Goal: Transaction & Acquisition: Purchase product/service

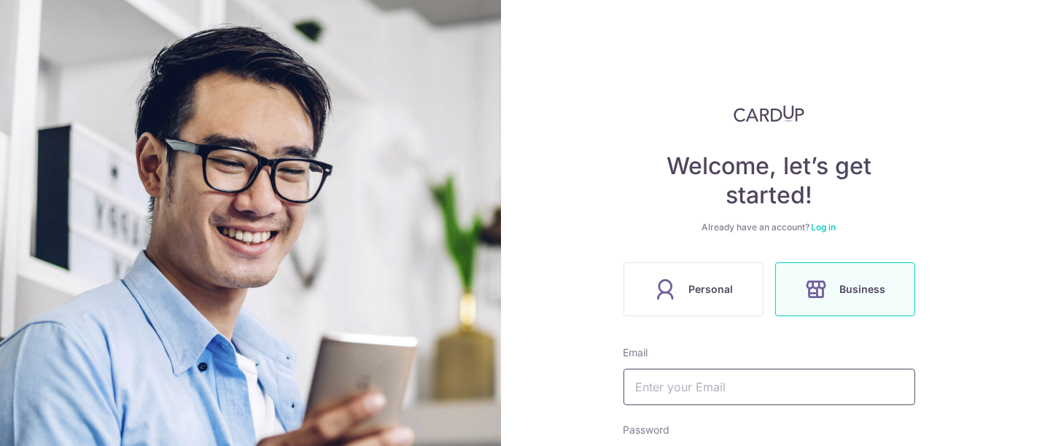
click at [749, 373] on input "text" at bounding box center [769, 387] width 292 height 36
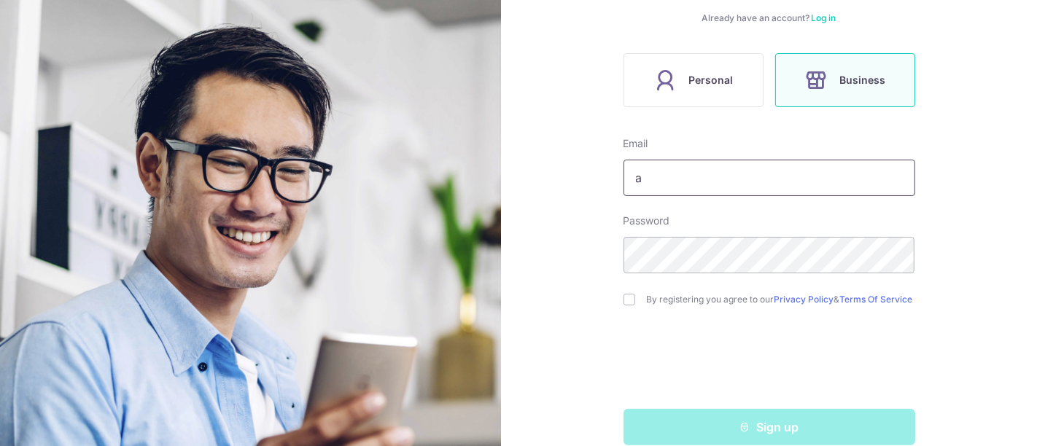
scroll to position [236, 0]
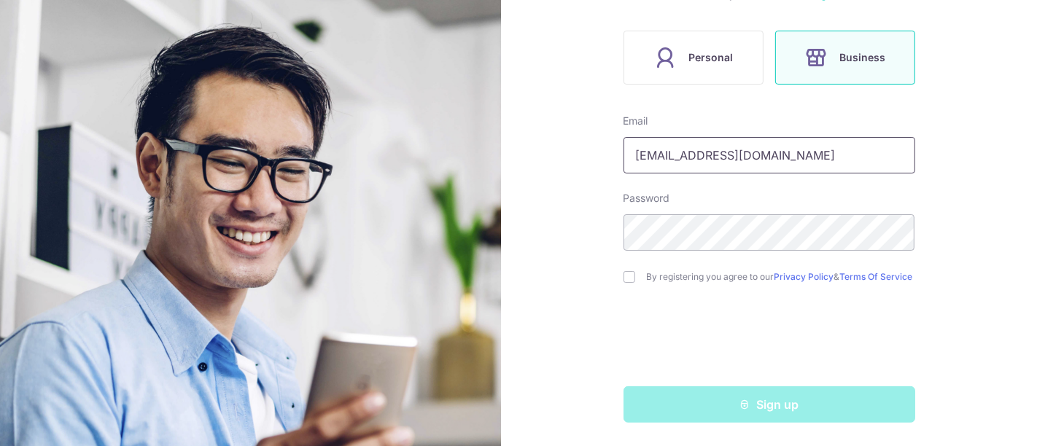
type input "[EMAIL_ADDRESS][DOMAIN_NAME]"
click at [667, 271] on label "By registering you agree to our Privacy Policy & Terms Of Service" at bounding box center [781, 277] width 268 height 12
click at [623, 278] on input "checkbox" at bounding box center [629, 277] width 12 height 12
checkbox input "true"
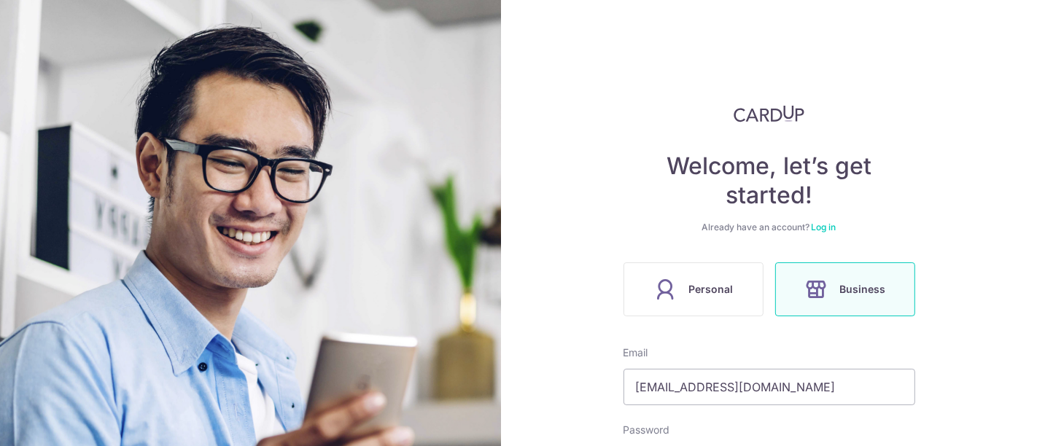
click at [816, 227] on link "Log in" at bounding box center [823, 227] width 25 height 11
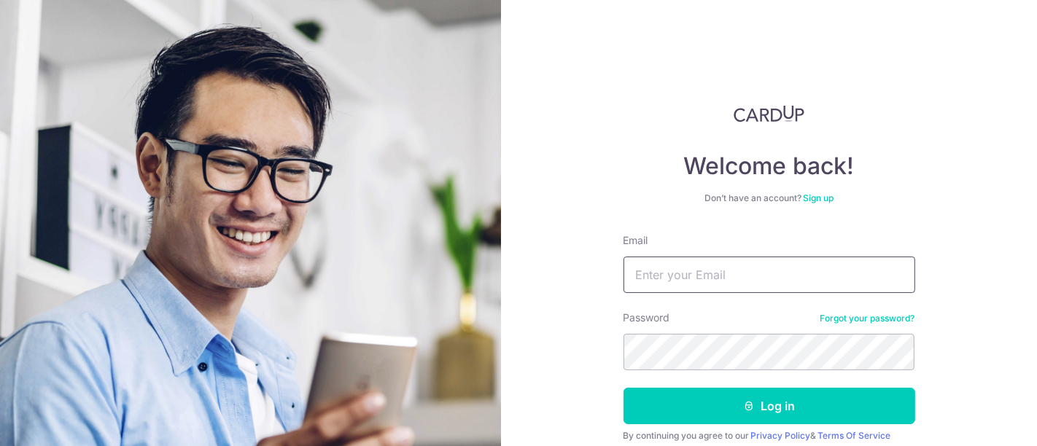
click at [753, 272] on input "Email" at bounding box center [769, 275] width 292 height 36
type input "anghansong@gmail.com"
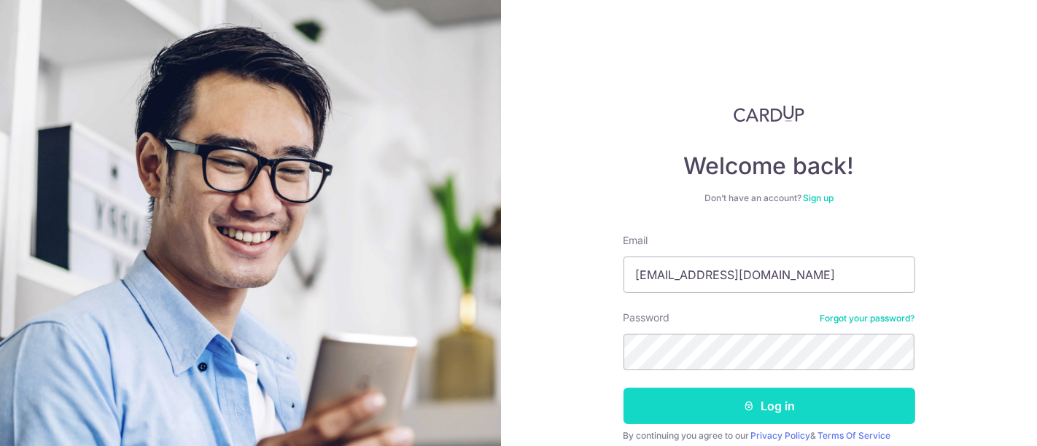
click at [817, 402] on button "Log in" at bounding box center [769, 406] width 292 height 36
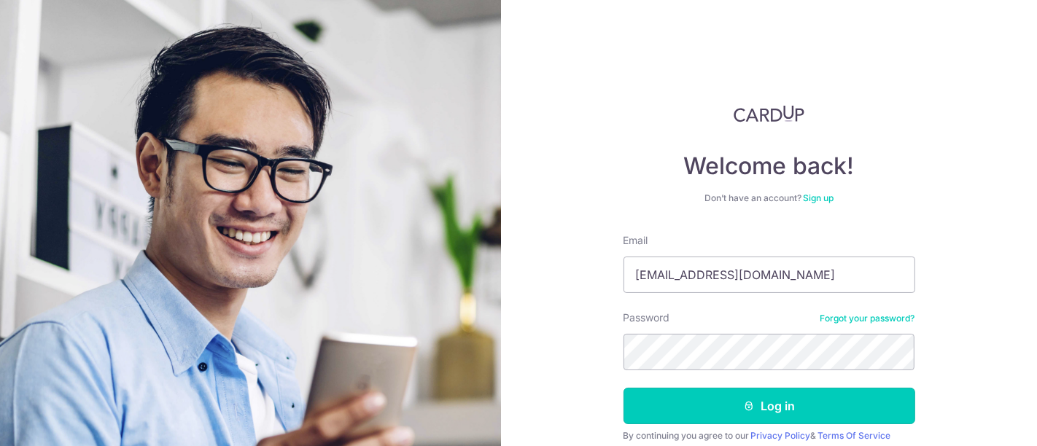
scroll to position [38, 0]
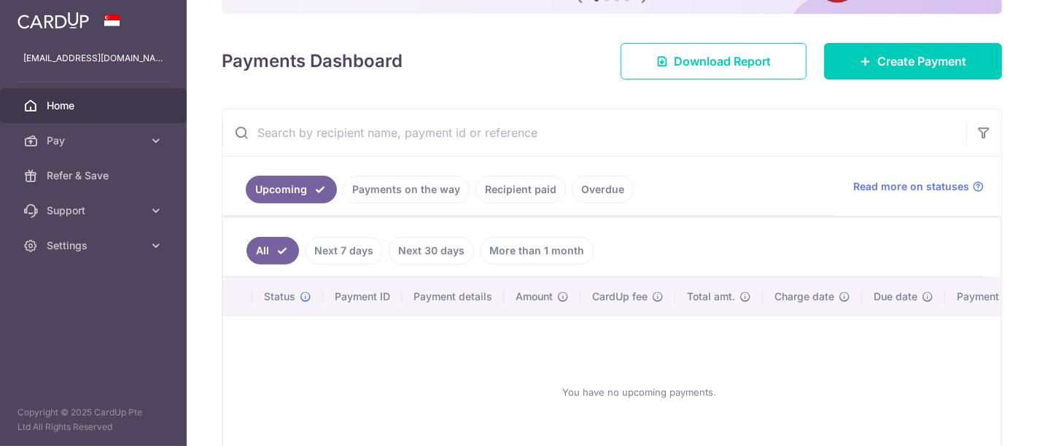
scroll to position [162, 0]
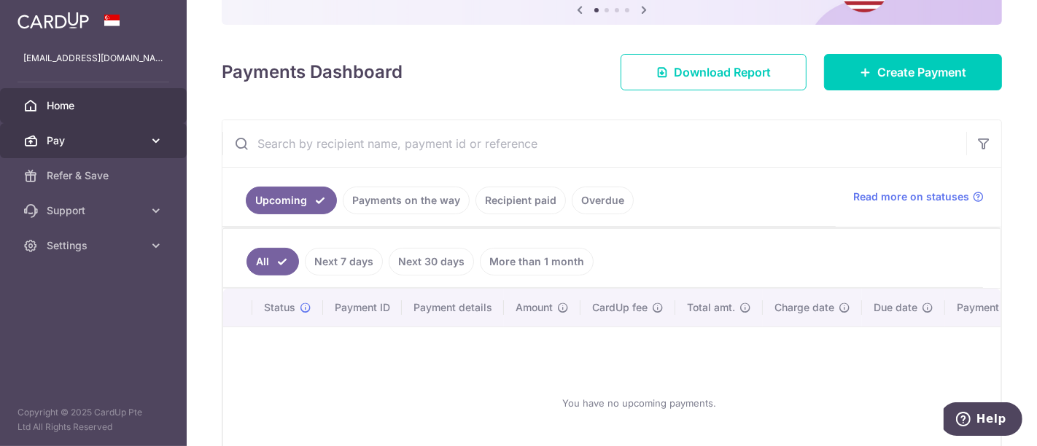
click at [136, 128] on link "Pay" at bounding box center [93, 140] width 187 height 35
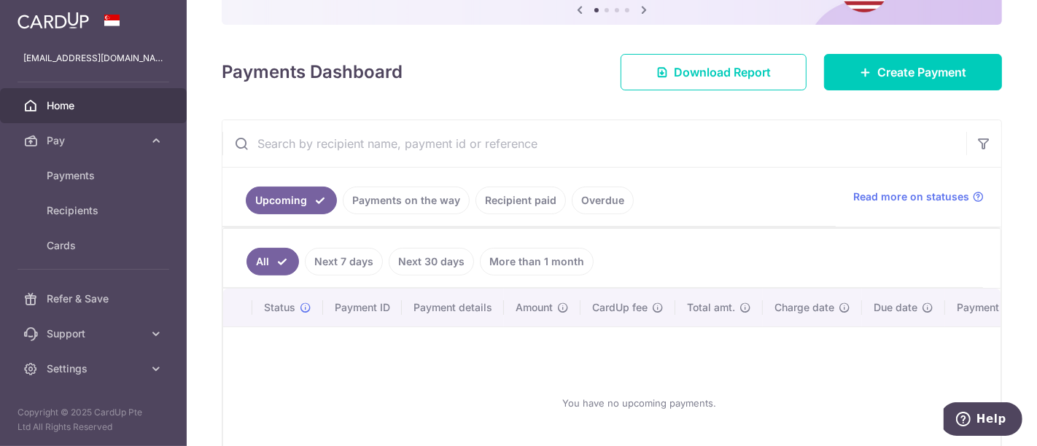
click at [132, 173] on div at bounding box center [523, 225] width 1047 height 451
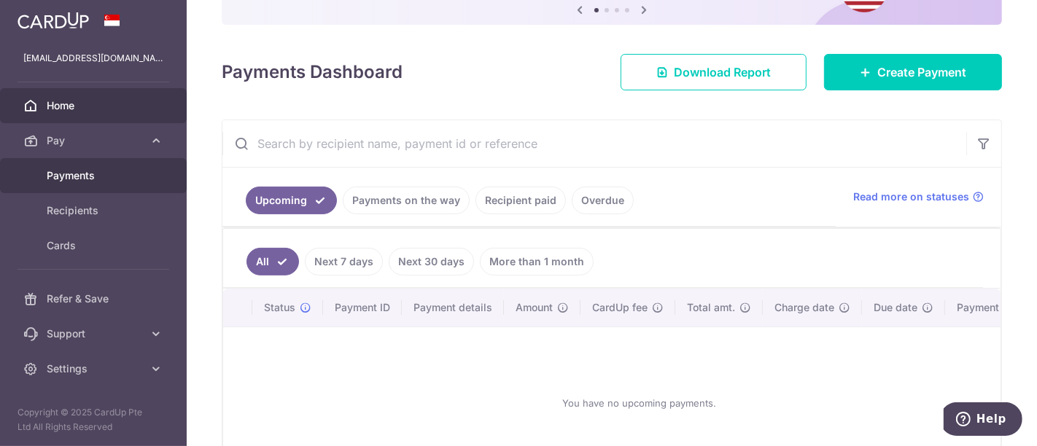
click at [120, 178] on span "Payments" at bounding box center [95, 175] width 96 height 15
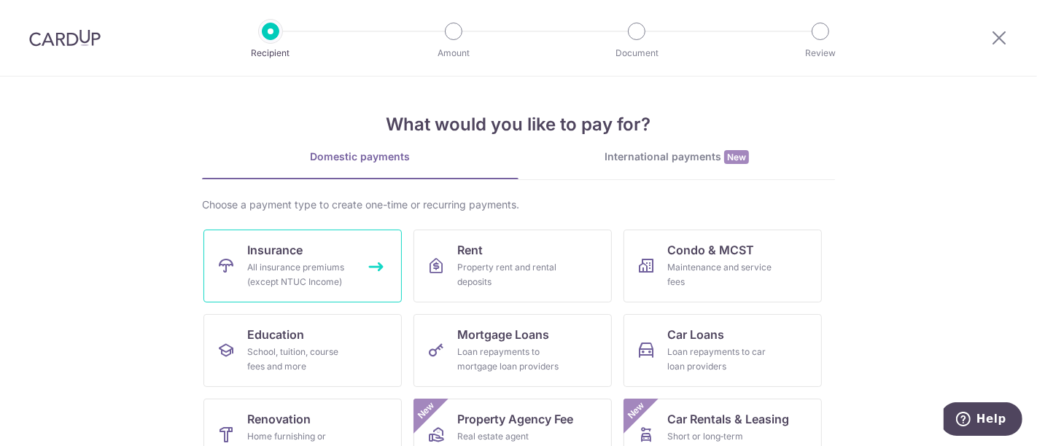
click at [313, 259] on link "Insurance All insurance premiums (except NTUC Income)" at bounding box center [302, 266] width 198 height 73
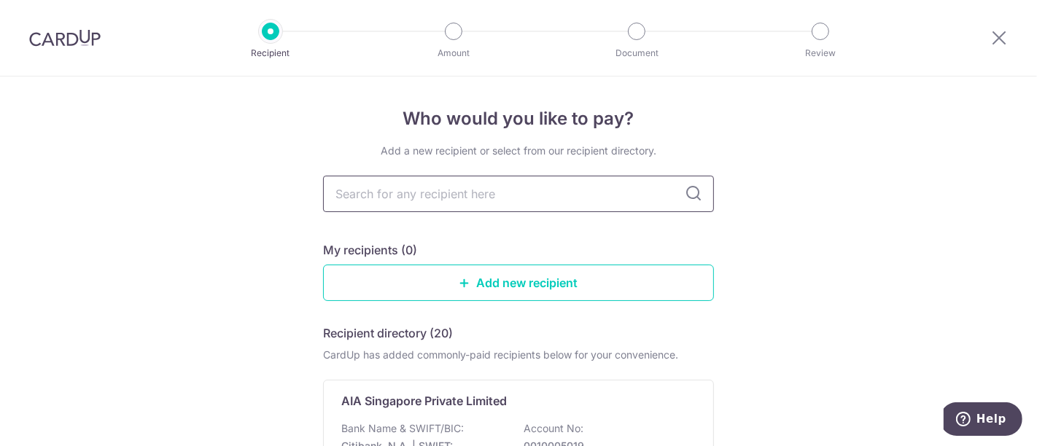
click at [623, 203] on input "text" at bounding box center [518, 194] width 391 height 36
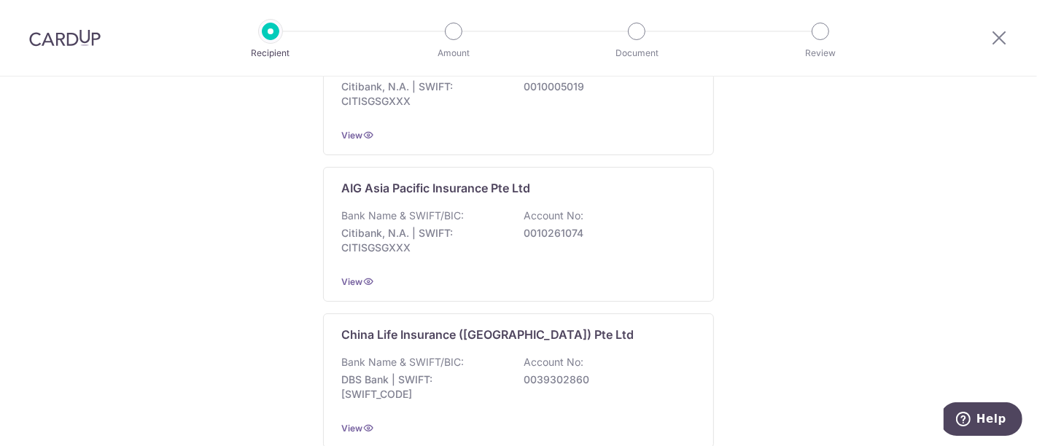
scroll to position [81, 0]
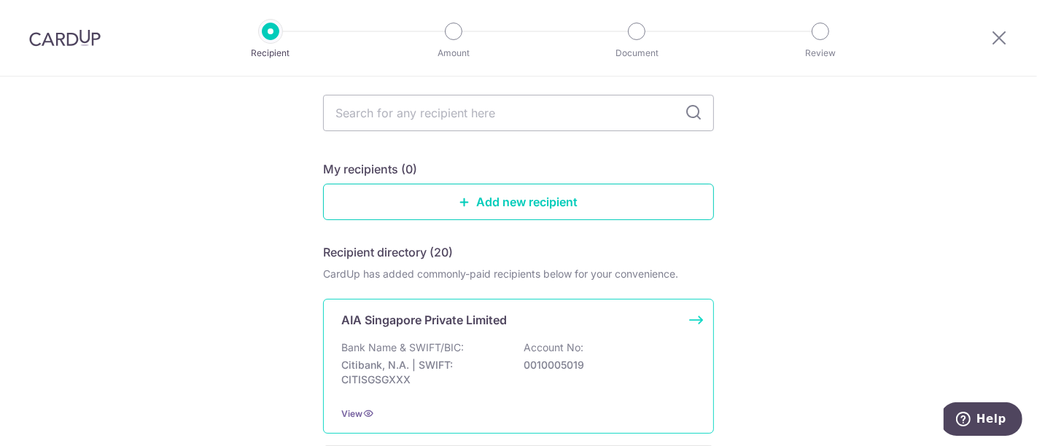
click at [483, 348] on div "Bank Name & SWIFT/BIC: Citibank, N.A. | SWIFT: CITISGSGXXX Account No: 00100050…" at bounding box center [518, 367] width 354 height 54
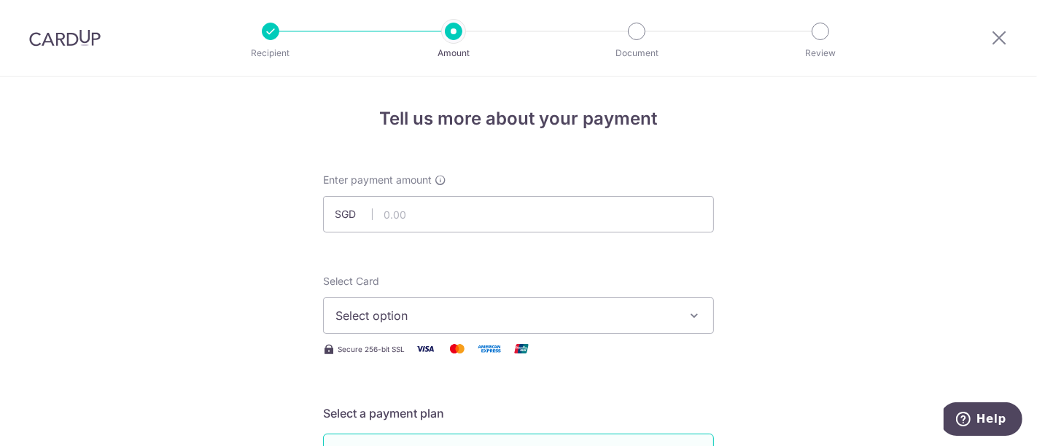
click at [550, 198] on input "text" at bounding box center [518, 214] width 391 height 36
type input "1,253.25"
drag, startPoint x: 606, startPoint y: 322, endPoint x: 561, endPoint y: 309, distance: 46.9
click at [561, 309] on span "Select option" at bounding box center [505, 315] width 340 height 17
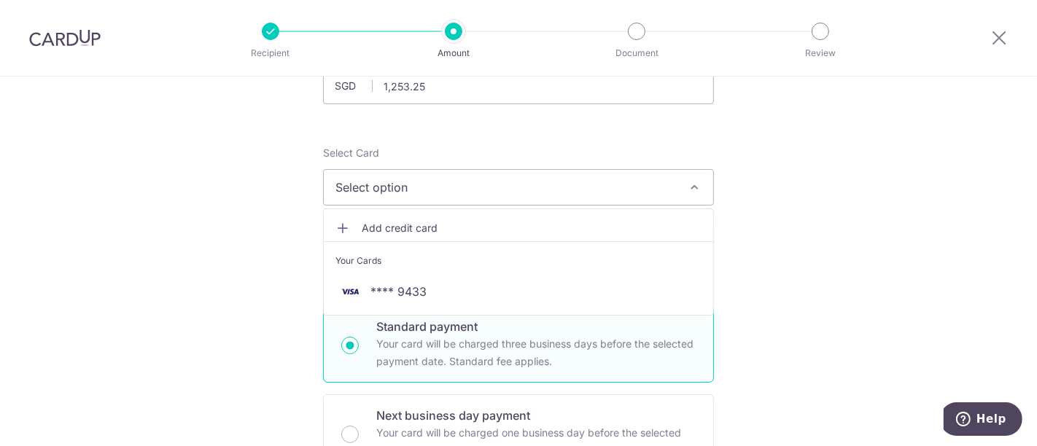
scroll to position [162, 0]
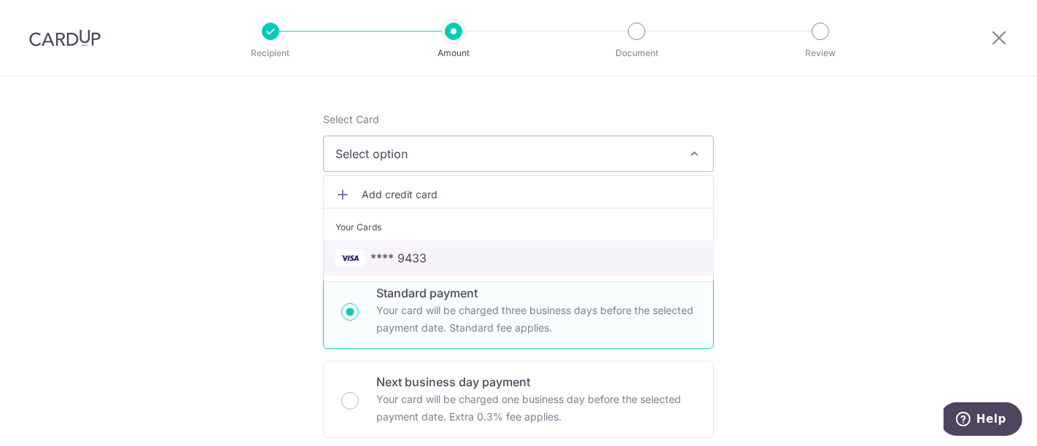
click at [569, 244] on link "**** 9433" at bounding box center [518, 258] width 389 height 35
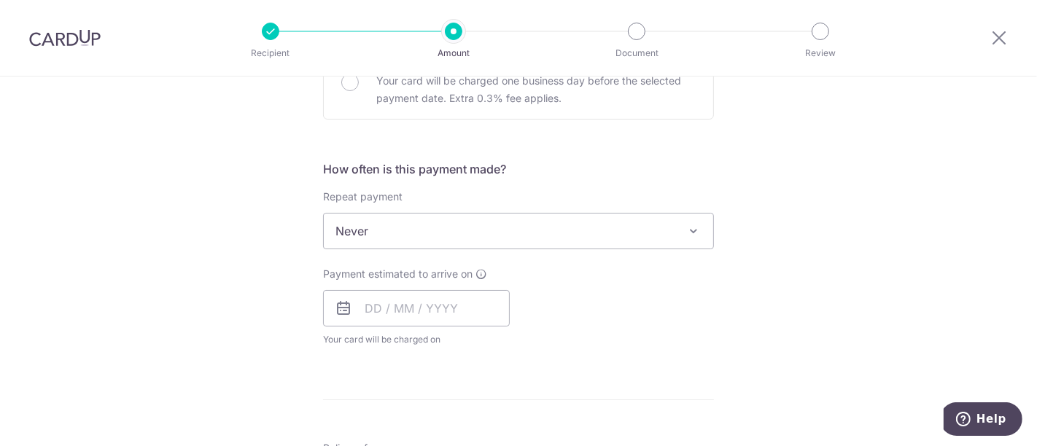
scroll to position [486, 0]
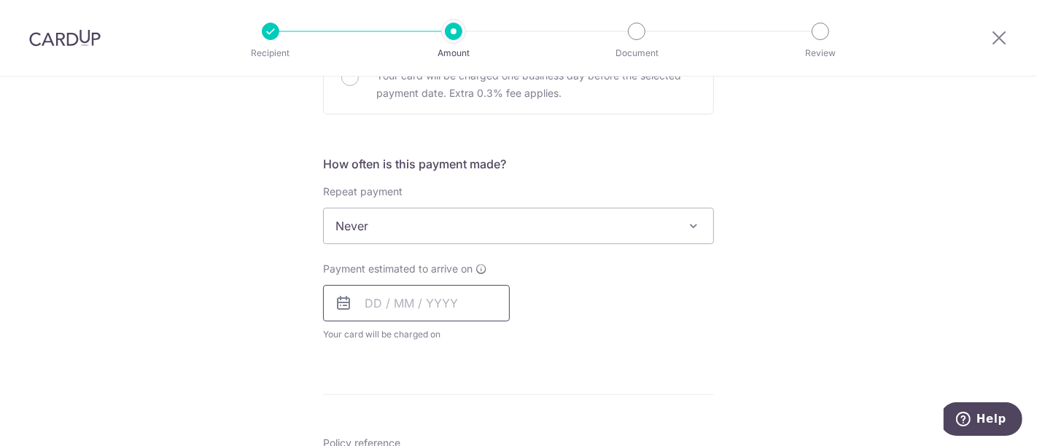
click at [431, 305] on input "text" at bounding box center [416, 303] width 187 height 36
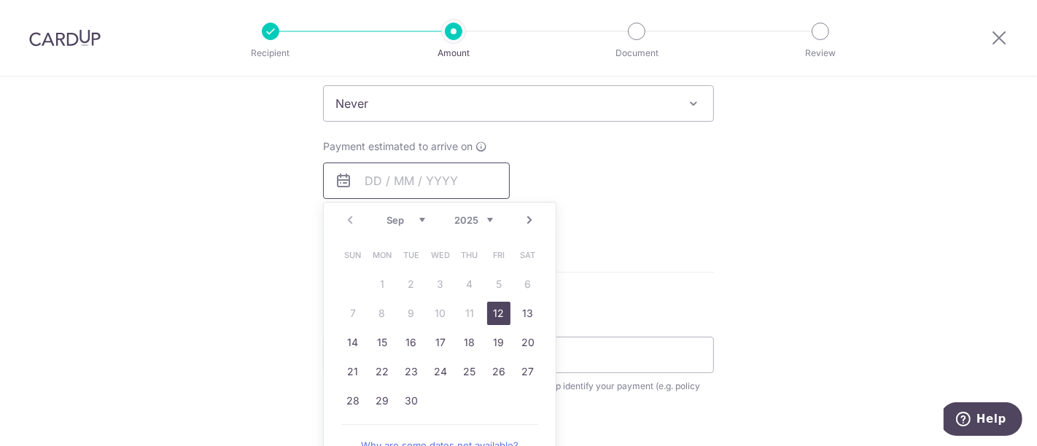
scroll to position [647, 0]
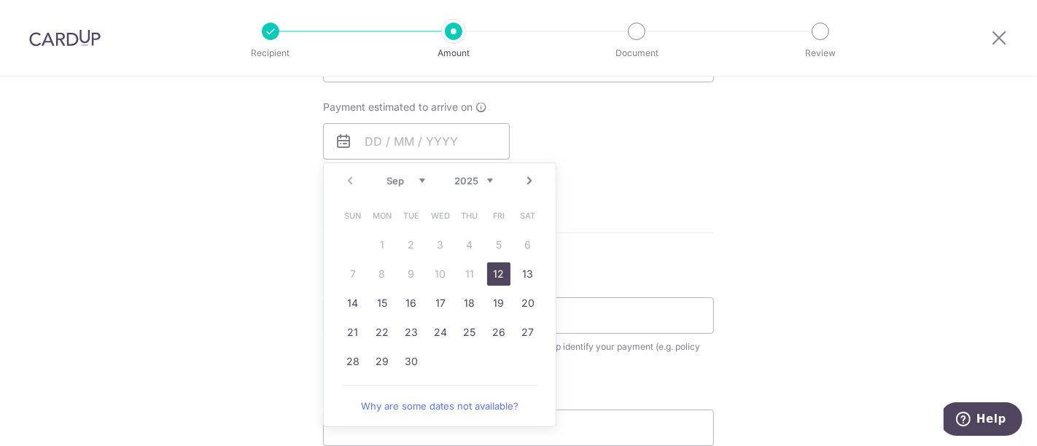
click at [495, 274] on link "12" at bounding box center [498, 273] width 23 height 23
type input "[DATE]"
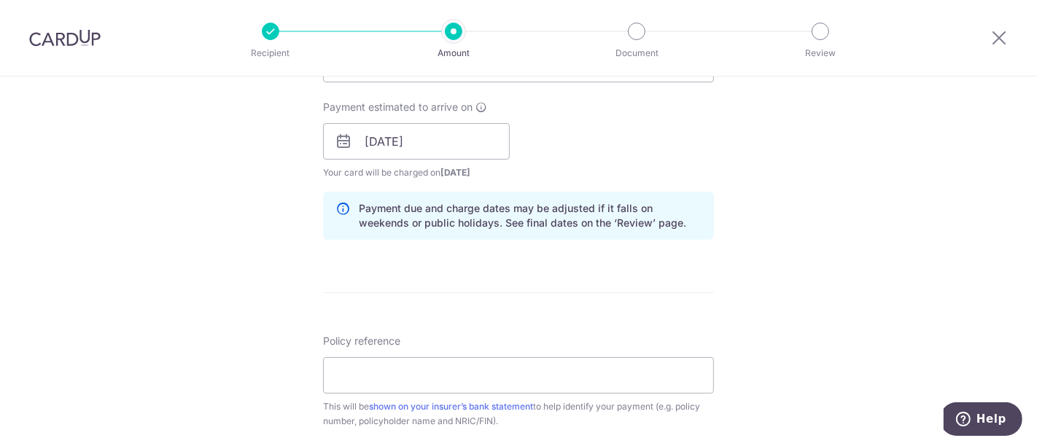
click at [774, 234] on div "Tell us more about your payment Enter payment amount SGD 1,253.25 1253.25 Selec…" at bounding box center [518, 118] width 1037 height 1379
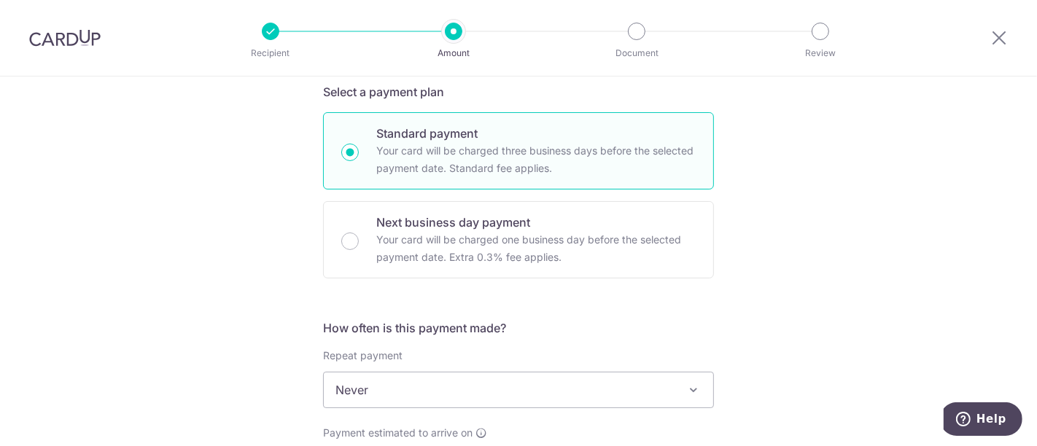
scroll to position [324, 0]
click at [774, 234] on div "Tell us more about your payment Enter payment amount SGD 1,253.25 1253.25 Selec…" at bounding box center [518, 442] width 1037 height 1379
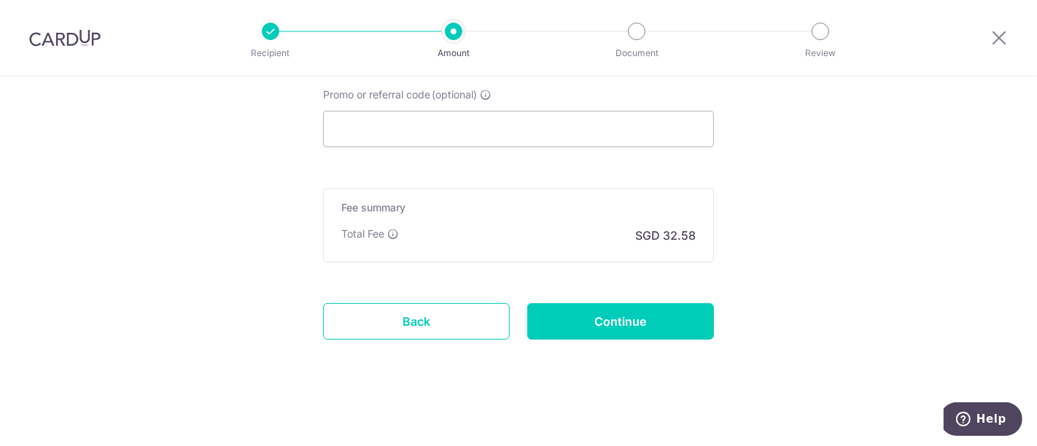
scroll to position [924, 0]
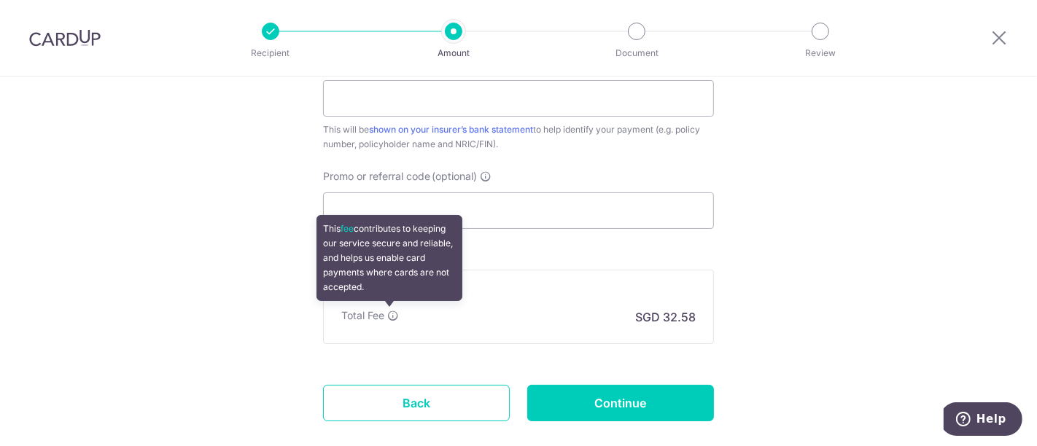
click at [387, 317] on icon at bounding box center [393, 316] width 12 height 12
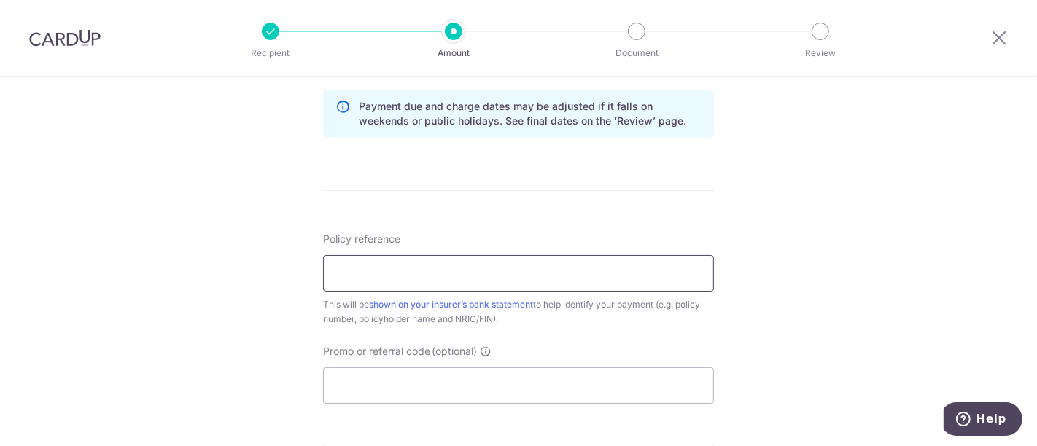
scroll to position [843, 0]
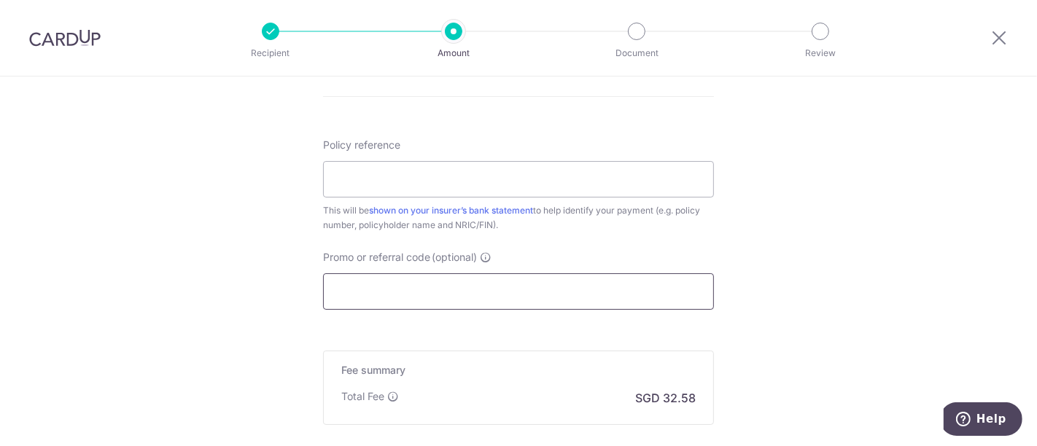
click at [453, 286] on input "Promo or referral code (optional)" at bounding box center [518, 291] width 391 height 36
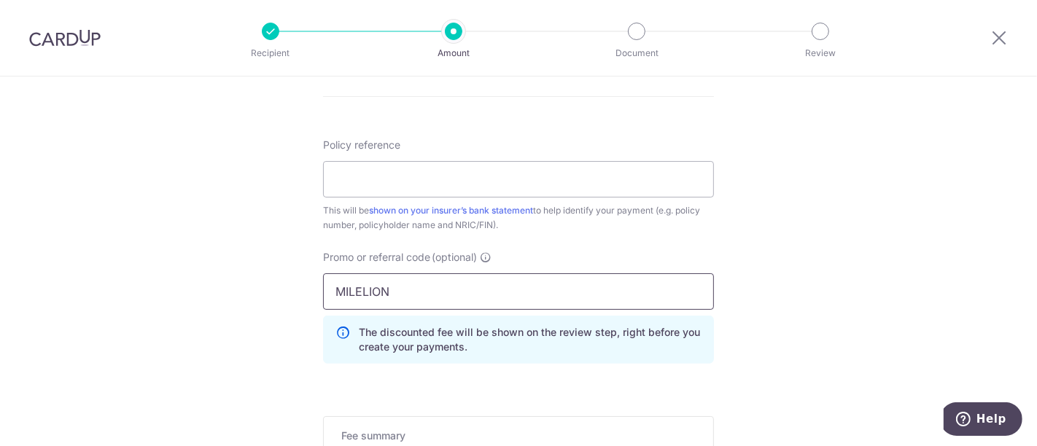
type input "MILELION"
click at [499, 366] on div "Promo or referral code (optional) [GEOGRAPHIC_DATA] The discounted fee will be …" at bounding box center [518, 312] width 408 height 125
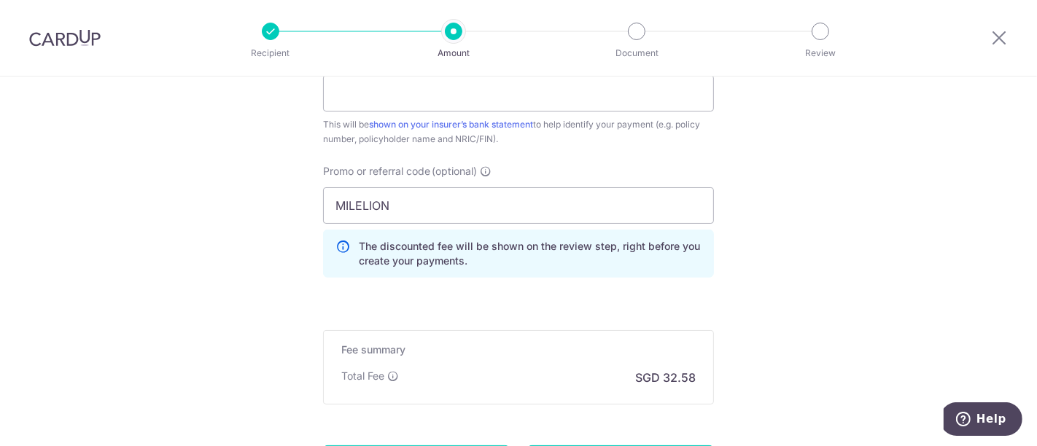
scroll to position [1006, 0]
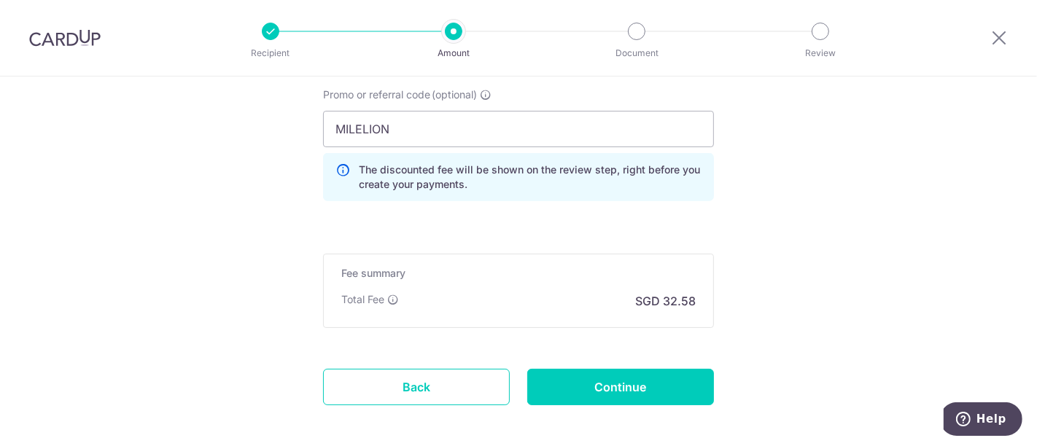
click at [405, 142] on input "MILELION" at bounding box center [518, 129] width 391 height 36
click at [579, 373] on input "Continue" at bounding box center [620, 387] width 187 height 36
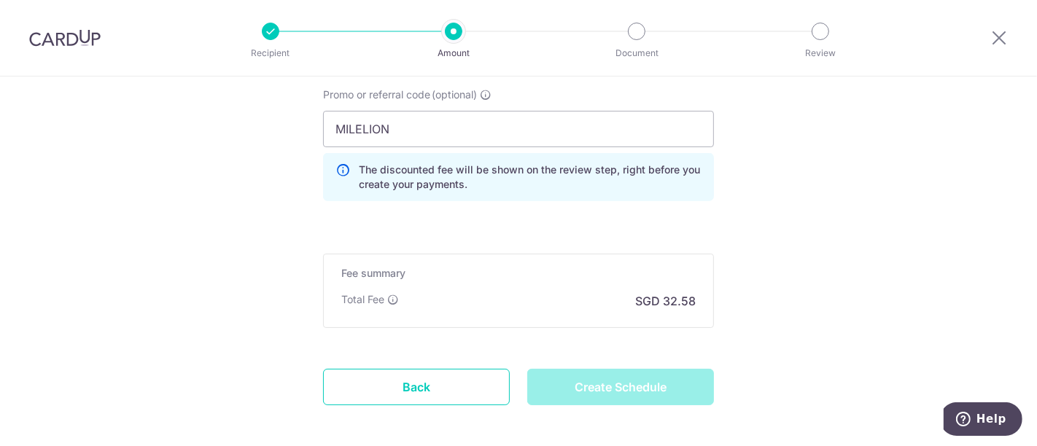
type input "Create Schedule"
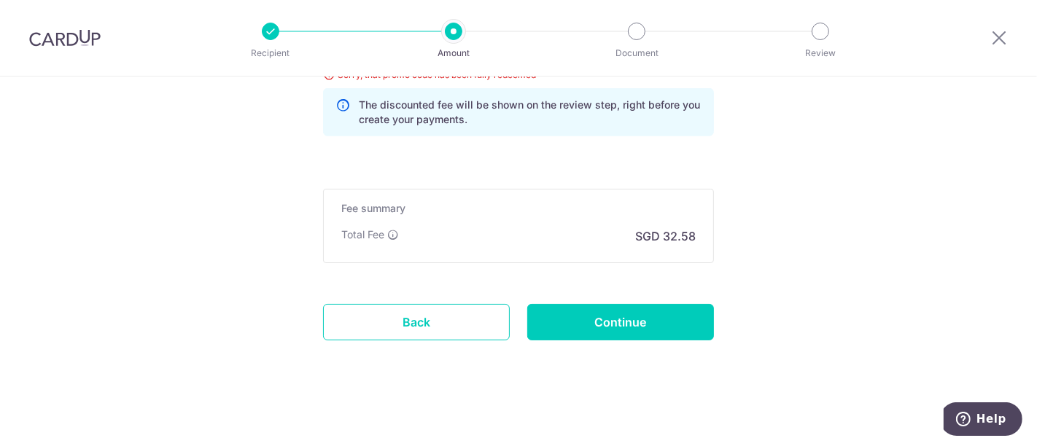
scroll to position [949, 0]
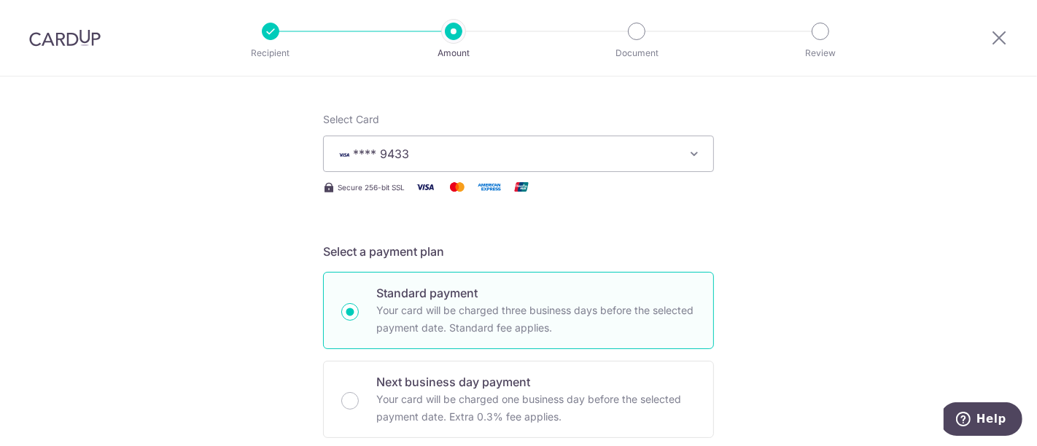
scroll to position [139, 0]
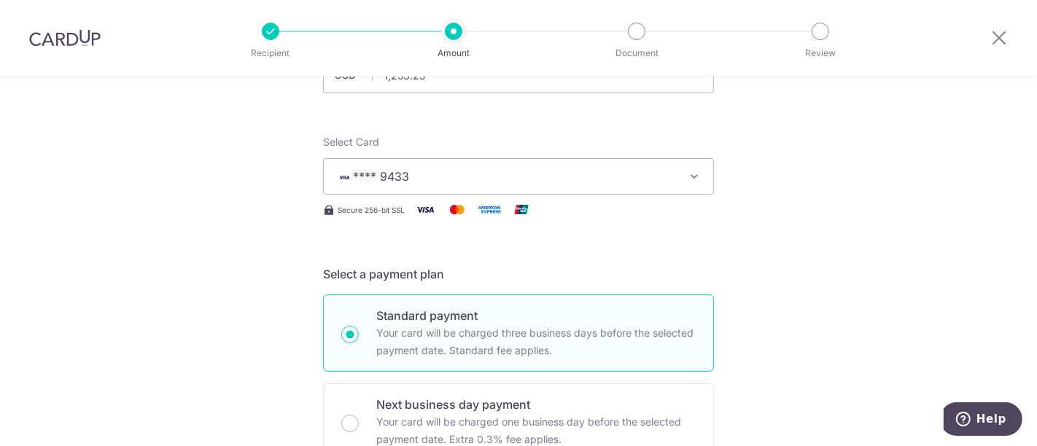
click at [1010, 38] on div at bounding box center [999, 38] width 76 height 76
click at [998, 37] on icon at bounding box center [998, 37] width 17 height 18
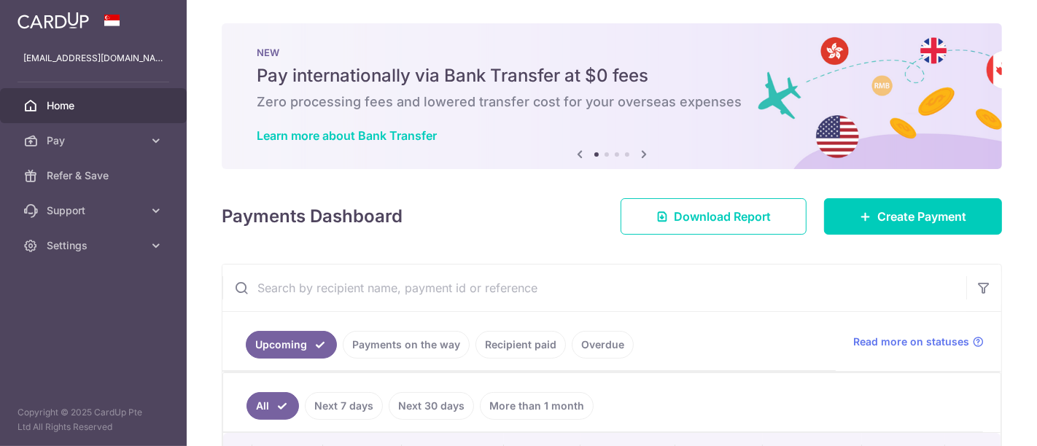
click at [80, 23] on img at bounding box center [52, 20] width 71 height 17
click at [118, 260] on link "Settings" at bounding box center [93, 245] width 187 height 35
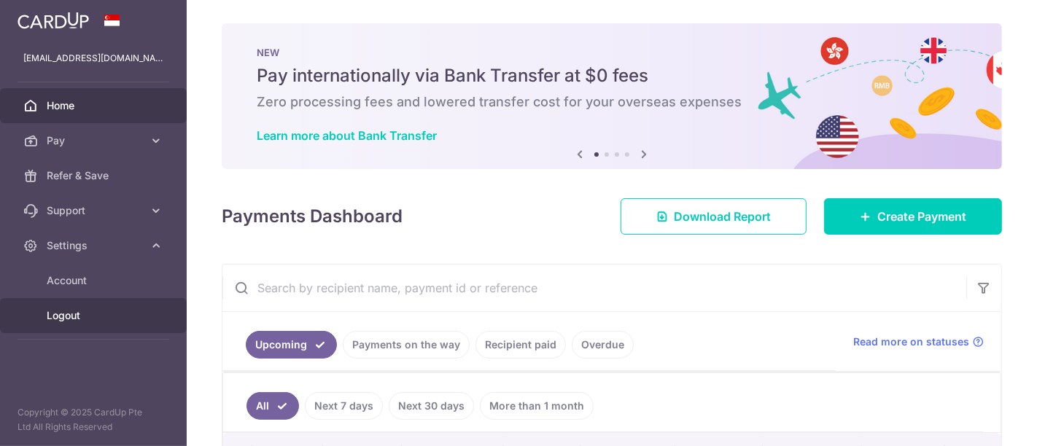
click at [87, 313] on span "Logout" at bounding box center [95, 315] width 96 height 15
